Goal: Information Seeking & Learning: Learn about a topic

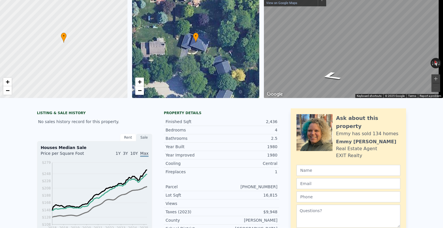
scroll to position [2, 0]
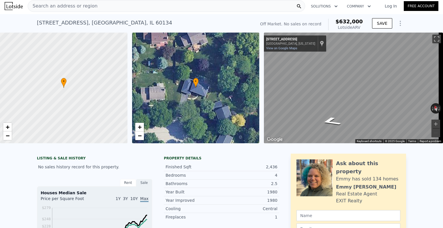
click at [133, 6] on div "Search an address or region" at bounding box center [166, 6] width 277 height 12
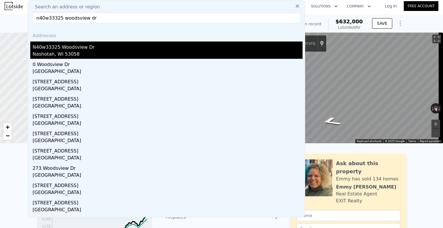
type input "n40w33325 woodsview dr"
click at [72, 49] on div "N40w33325 Woodsview Dr" at bounding box center [168, 46] width 270 height 9
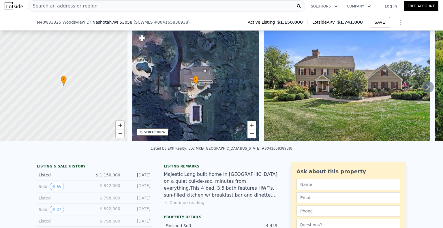
scroll to position [49, 0]
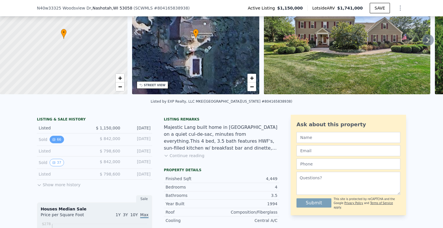
click at [57, 143] on button "66" at bounding box center [57, 139] width 14 height 7
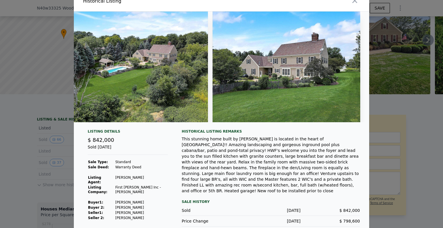
scroll to position [0, 10731]
click at [352, 1] on icon "button" at bounding box center [354, 0] width 5 height 5
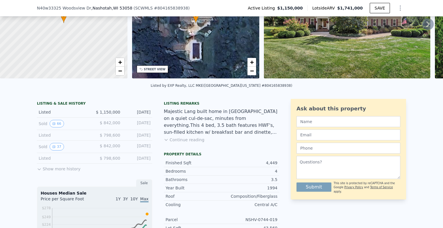
scroll to position [65, 0]
click at [68, 171] on button "Show more history" at bounding box center [59, 167] width 44 height 8
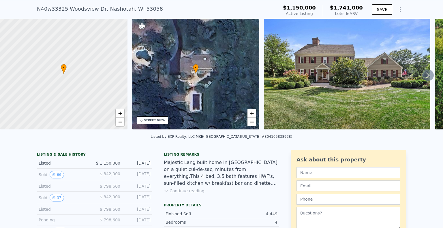
scroll to position [0, 0]
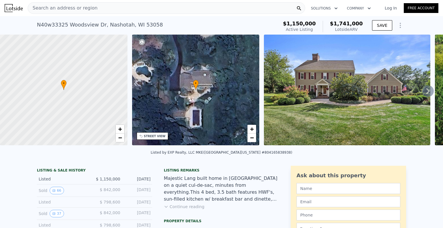
click at [343, 30] on div "Lotside ARV" at bounding box center [346, 30] width 33 height 6
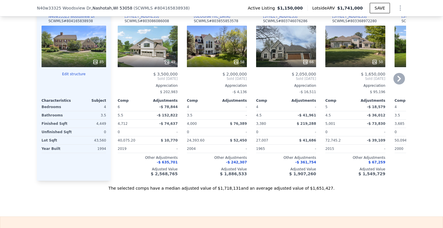
scroll to position [692, 0]
click at [167, 62] on icon at bounding box center [167, 62] width 6 height 6
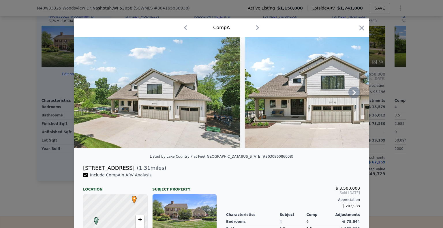
click at [352, 95] on icon at bounding box center [353, 93] width 3 height 6
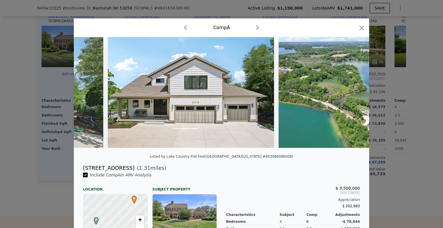
scroll to position [0, 138]
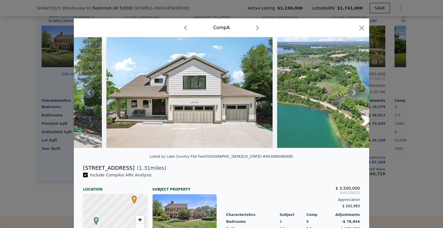
click at [352, 95] on icon at bounding box center [353, 93] width 3 height 6
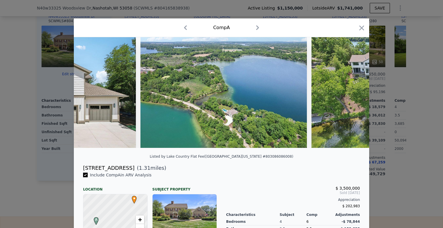
scroll to position [0, 277]
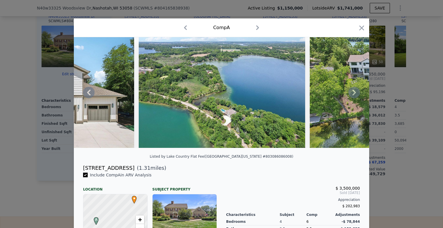
click at [352, 95] on icon at bounding box center [353, 93] width 3 height 6
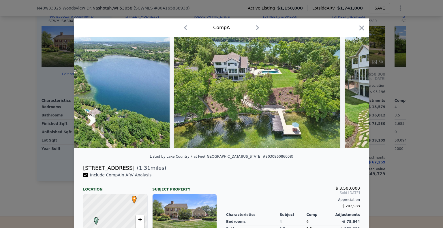
scroll to position [0, 415]
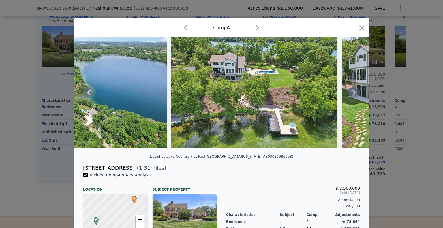
click at [352, 95] on icon at bounding box center [353, 93] width 3 height 6
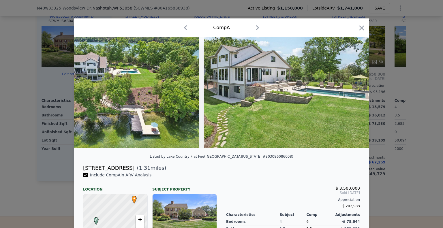
scroll to position [0, 553]
click at [352, 95] on icon at bounding box center [353, 93] width 3 height 6
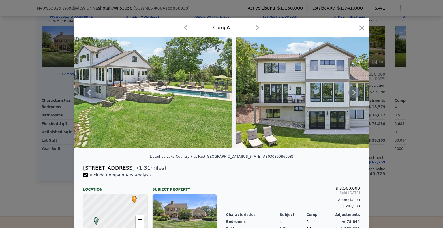
click at [352, 95] on icon at bounding box center [353, 93] width 3 height 6
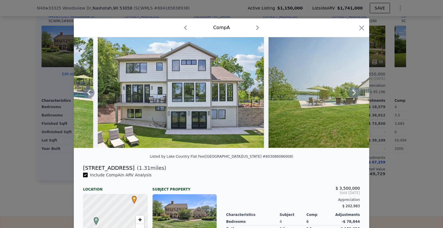
click at [352, 95] on icon at bounding box center [353, 93] width 3 height 6
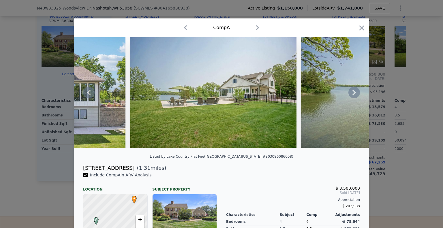
click at [352, 95] on icon at bounding box center [353, 93] width 3 height 6
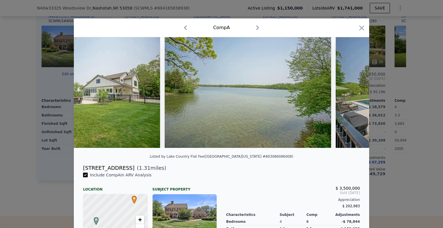
scroll to position [0, 1107]
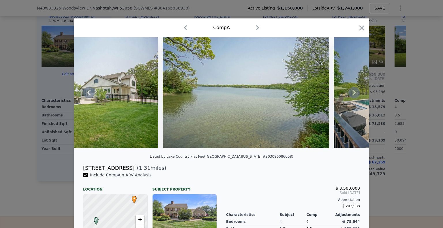
click at [352, 95] on icon at bounding box center [353, 93] width 3 height 6
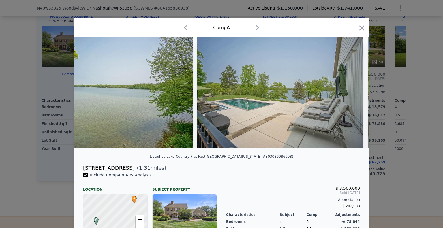
scroll to position [0, 1245]
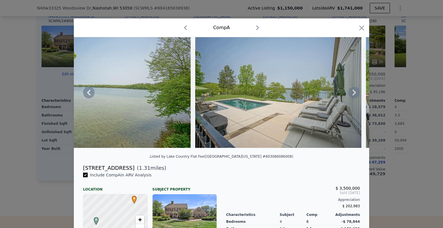
click at [352, 95] on icon at bounding box center [353, 93] width 3 height 6
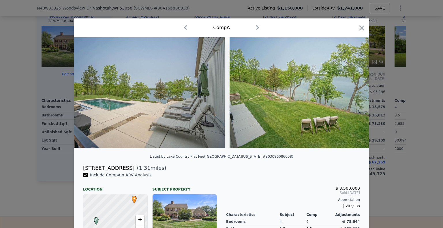
scroll to position [0, 1383]
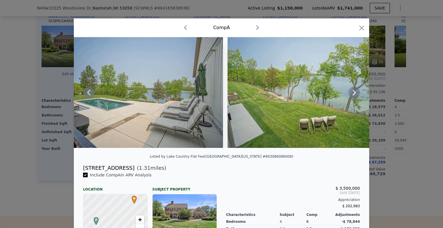
click at [352, 95] on icon at bounding box center [353, 93] width 3 height 6
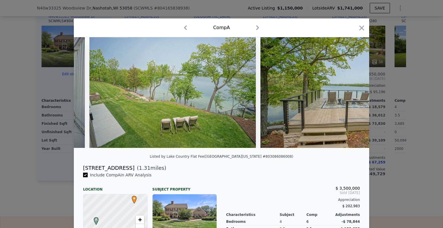
scroll to position [0, 1522]
click at [352, 95] on icon at bounding box center [353, 93] width 3 height 6
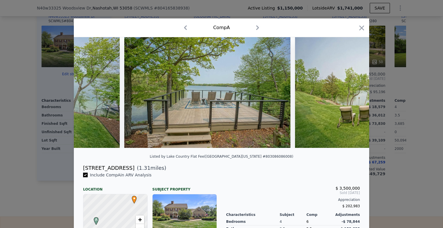
scroll to position [0, 1660]
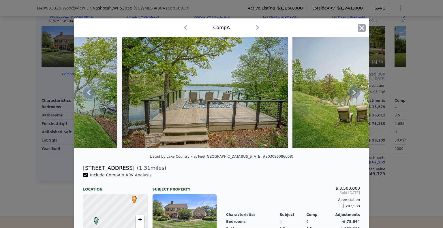
click at [358, 32] on icon "button" at bounding box center [361, 28] width 8 height 8
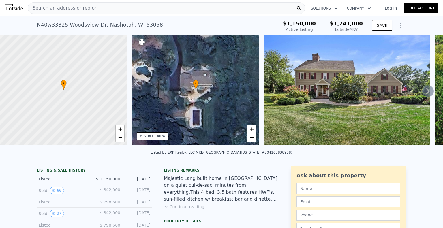
click at [104, 9] on div "Search an address or region" at bounding box center [166, 8] width 277 height 12
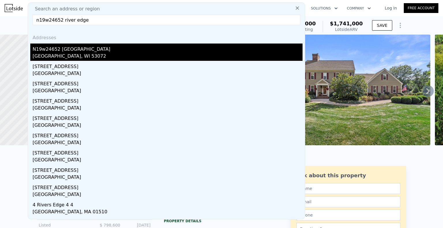
type input "n19w24652 river edge"
click at [61, 53] on div "[GEOGRAPHIC_DATA], WI 53072" at bounding box center [168, 57] width 270 height 8
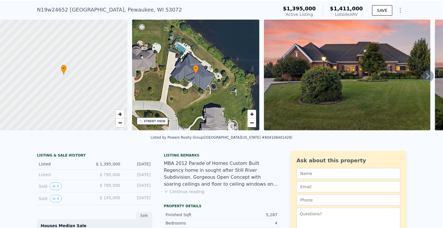
scroll to position [7, 0]
